Goal: Navigation & Orientation: Find specific page/section

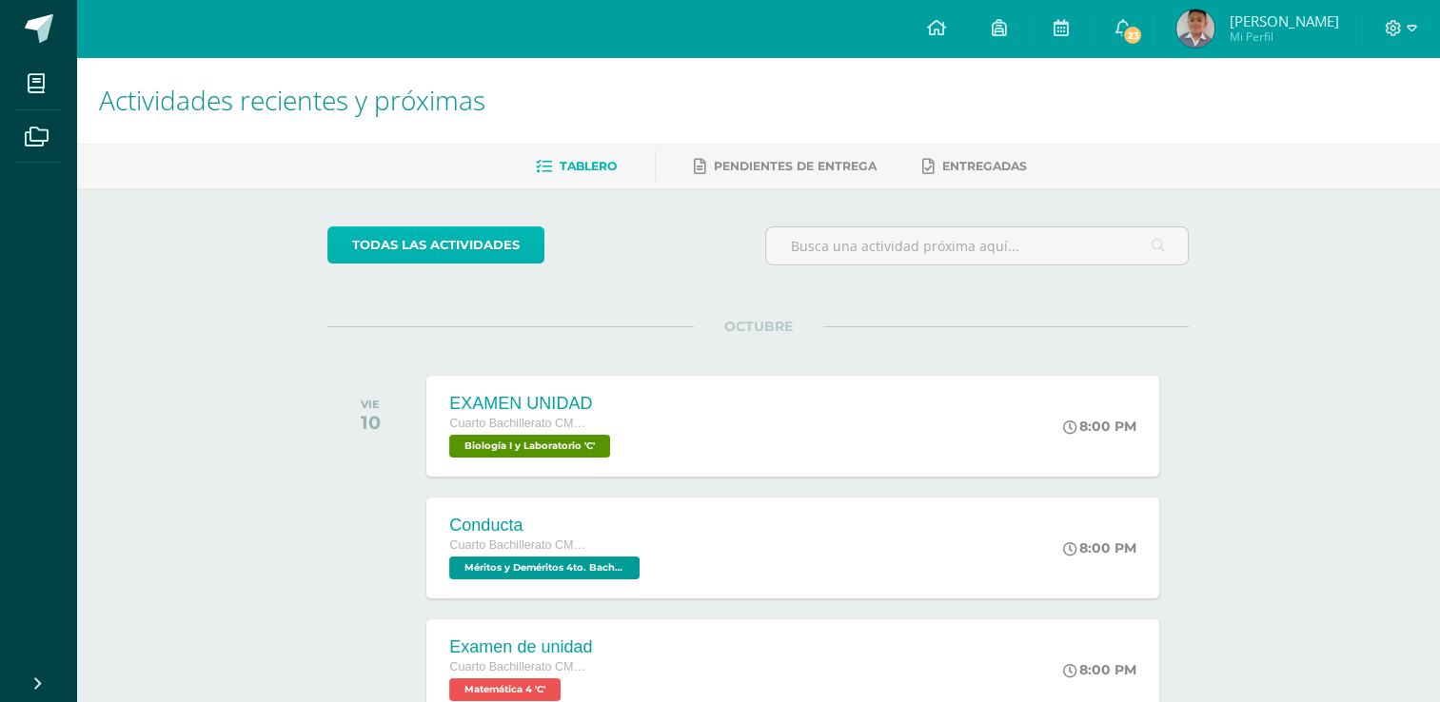
click at [482, 237] on link "todas las Actividades" at bounding box center [435, 245] width 217 height 37
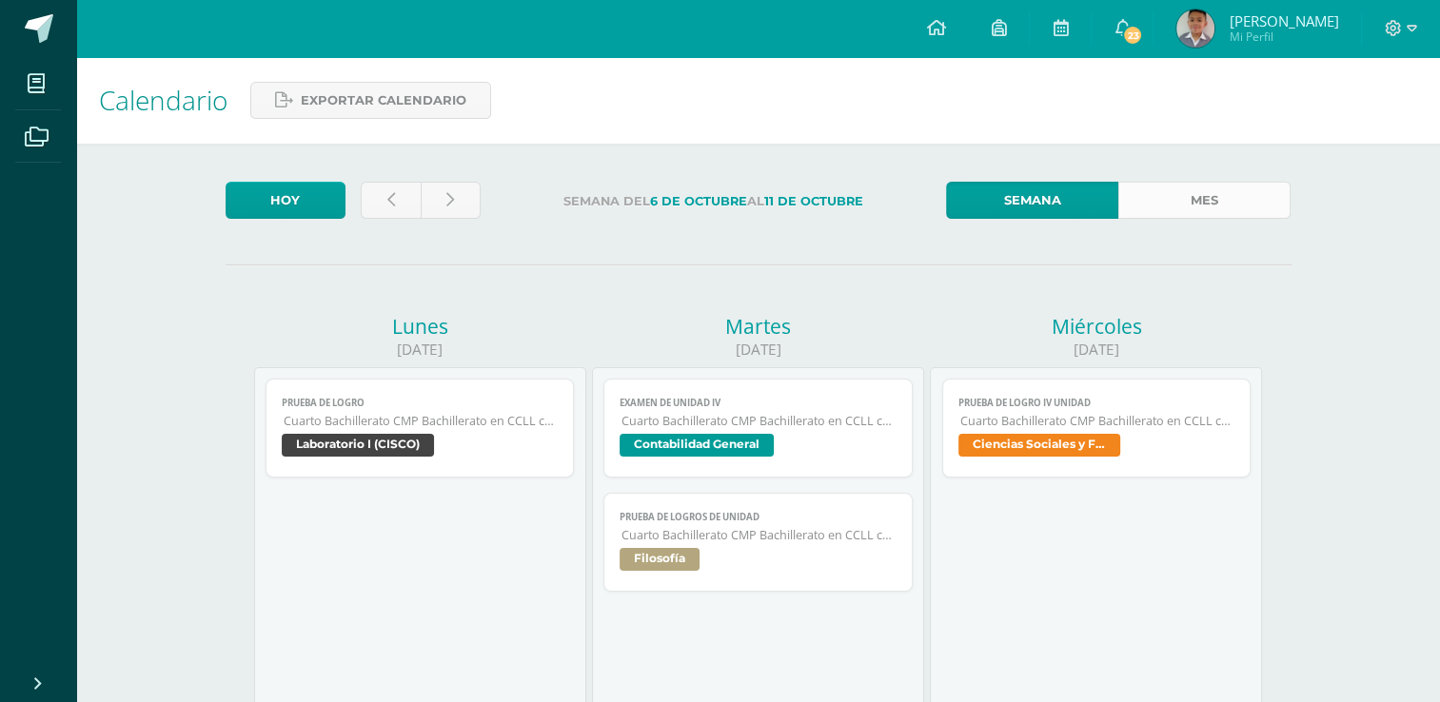
click at [1188, 188] on link "Mes" at bounding box center [1204, 200] width 172 height 37
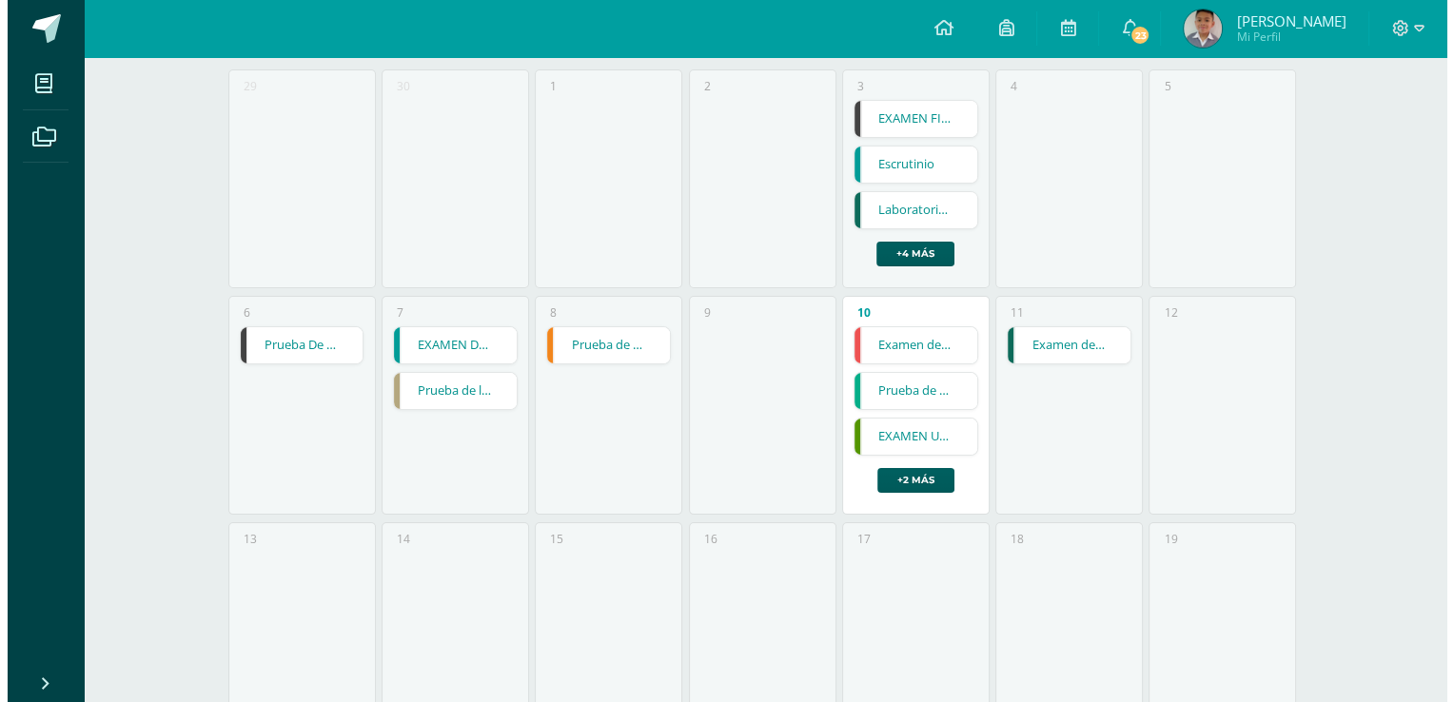
scroll to position [260, 0]
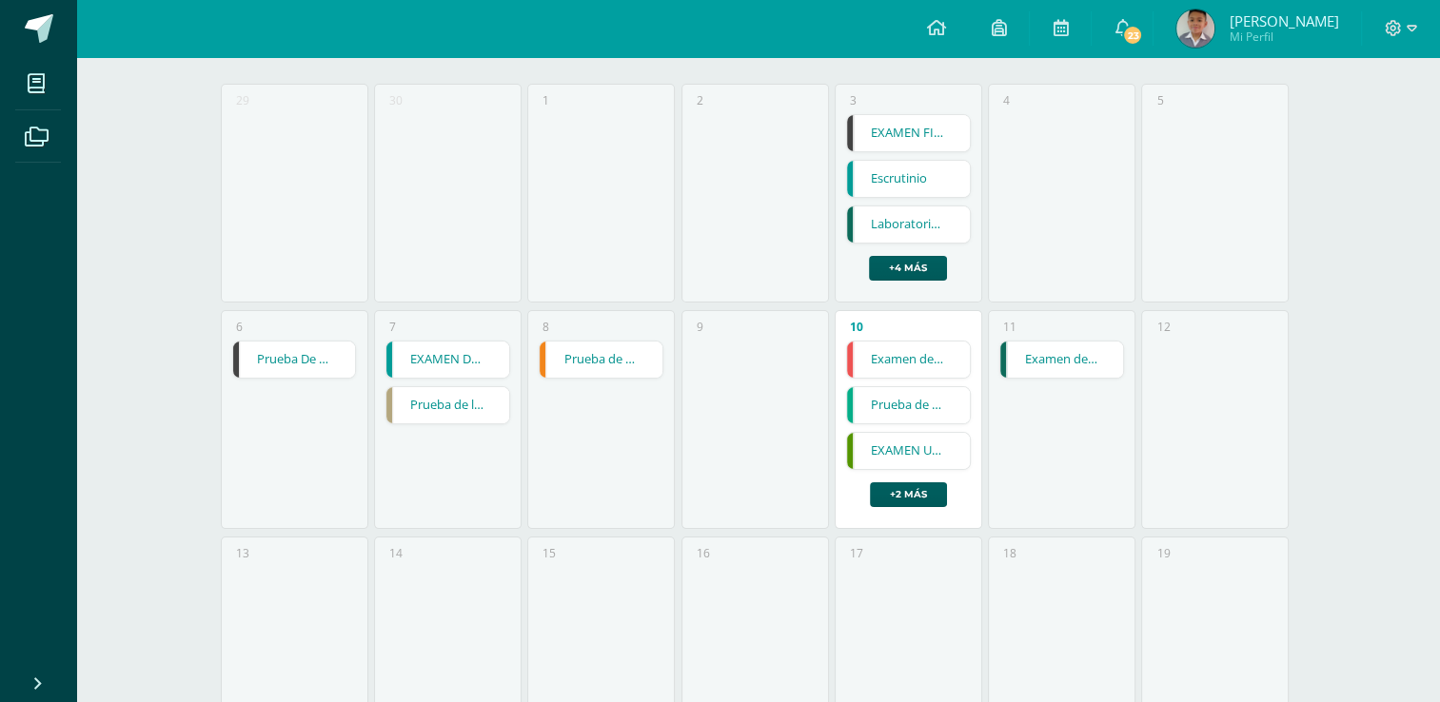
click at [903, 233] on link "Laboratorio de repaso" at bounding box center [908, 225] width 123 height 36
